Goal: Information Seeking & Learning: Learn about a topic

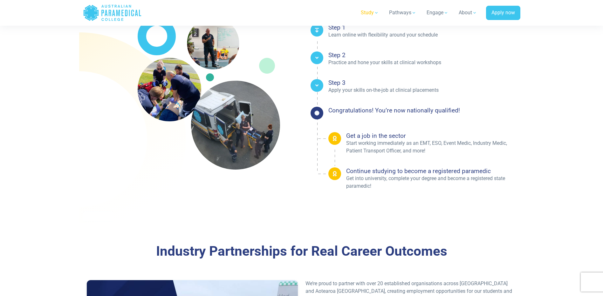
scroll to position [970, 0]
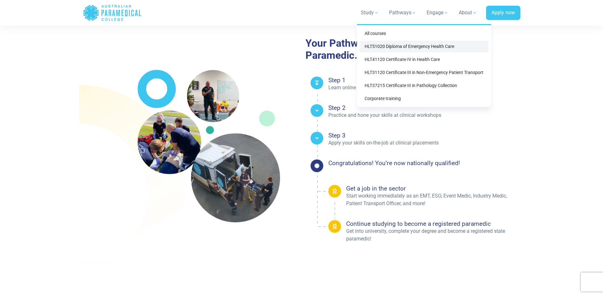
click at [383, 45] on link "HLT51020 Diploma of Emergency Health Care" at bounding box center [423, 47] width 129 height 12
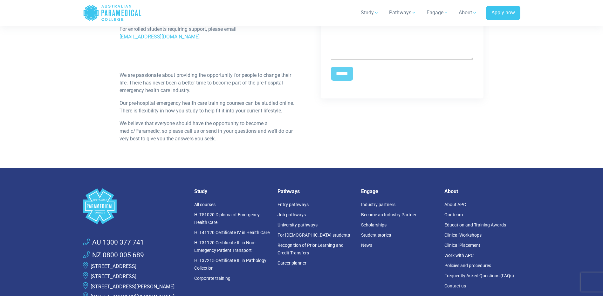
scroll to position [412, 0]
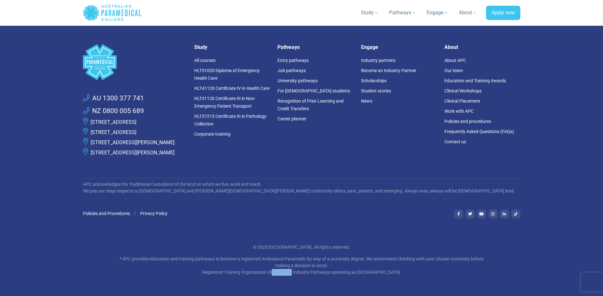
drag, startPoint x: 280, startPoint y: 273, endPoint x: 261, endPoint y: 272, distance: 19.7
click at [261, 272] on p "* APC provides education and training pathways to become a registered Ambulance…" at bounding box center [302, 266] width 372 height 20
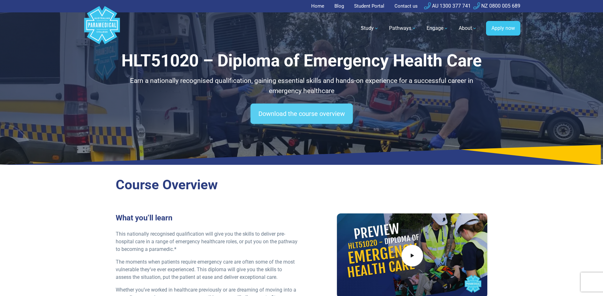
click at [287, 119] on link "Download the course overview" at bounding box center [301, 114] width 102 height 20
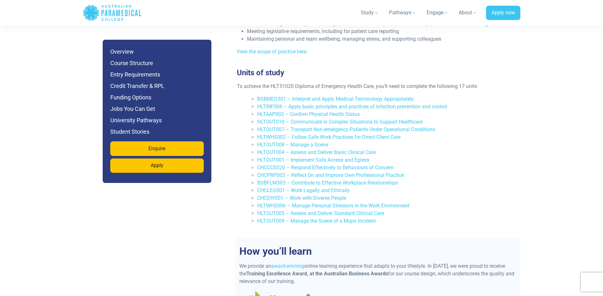
scroll to position [1569, 0]
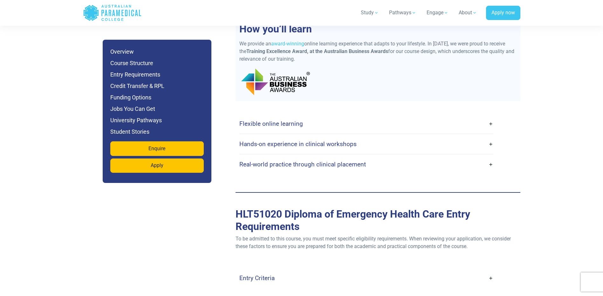
click at [282, 120] on h4 "Flexible online learning" at bounding box center [271, 123] width 64 height 7
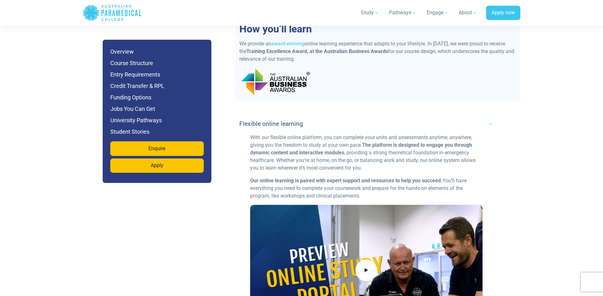
click at [282, 120] on h4 "Flexible online learning" at bounding box center [271, 123] width 64 height 7
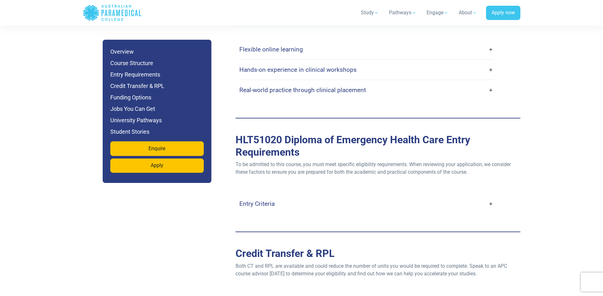
scroll to position [1696, 0]
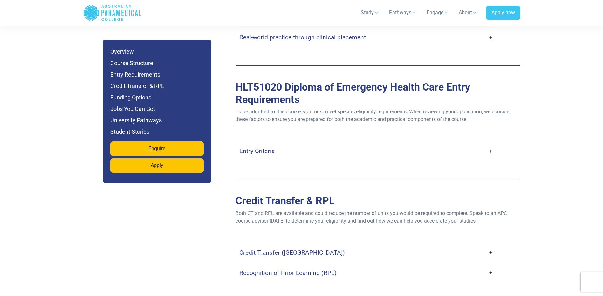
click at [288, 144] on link "Entry Criteria" at bounding box center [366, 151] width 254 height 15
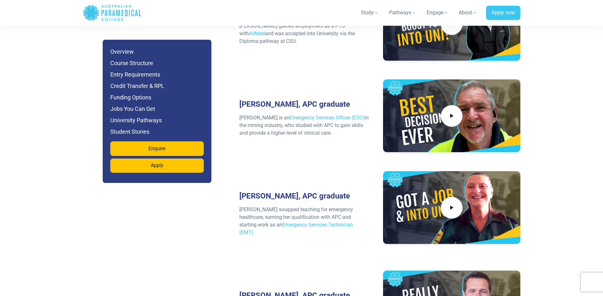
scroll to position [2999, 0]
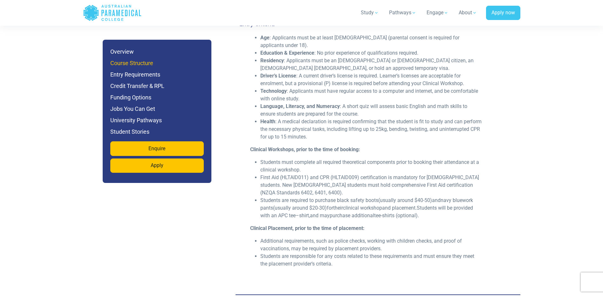
click at [157, 62] on h6 "Course Structure" at bounding box center [156, 63] width 93 height 9
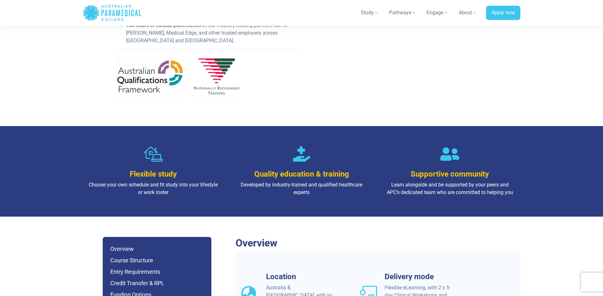
scroll to position [277, 0]
